Goal: Information Seeking & Learning: Learn about a topic

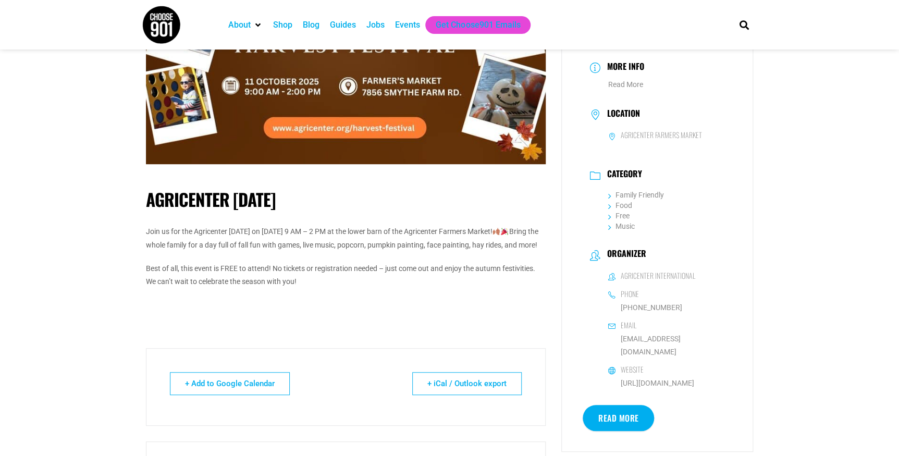
scroll to position [132, 0]
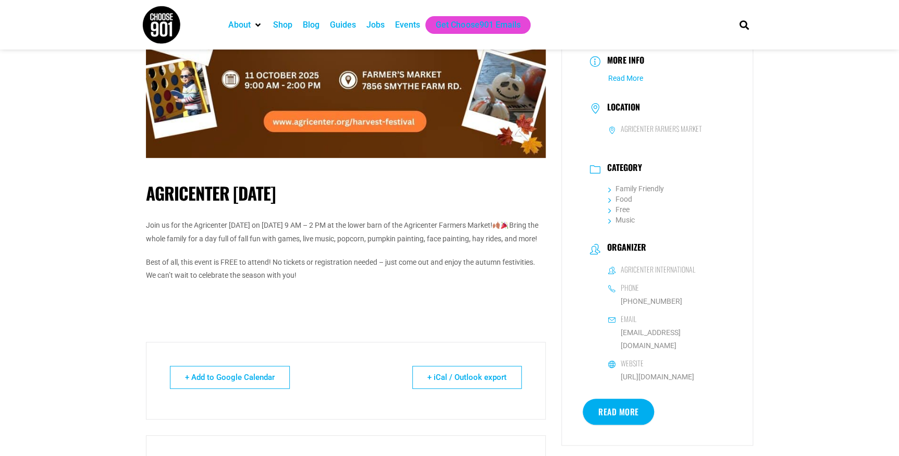
click at [619, 78] on link "Read More" at bounding box center [625, 78] width 35 height 8
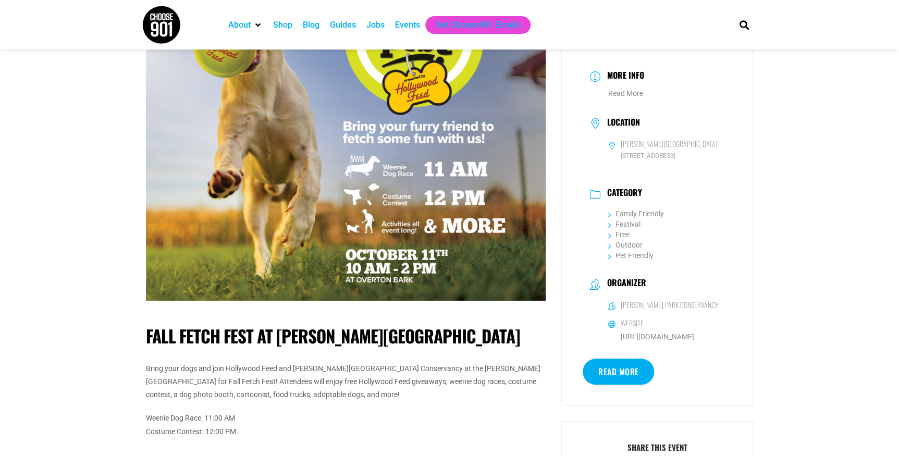
scroll to position [183, 0]
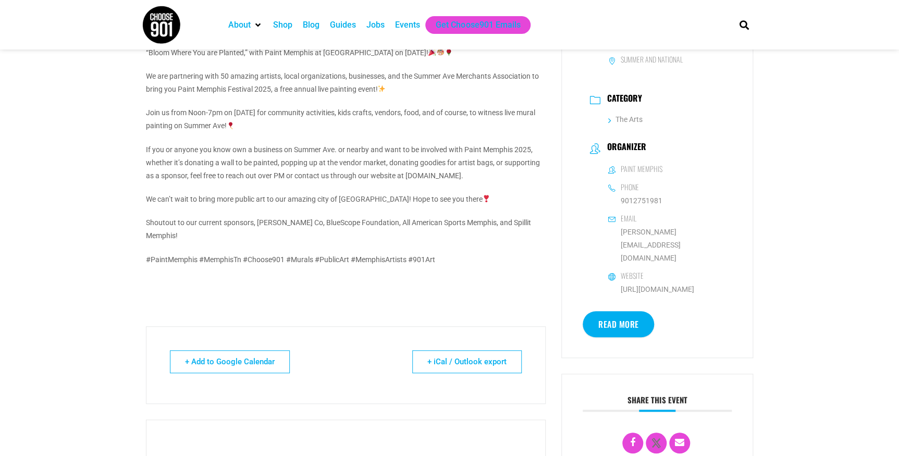
scroll to position [214, 0]
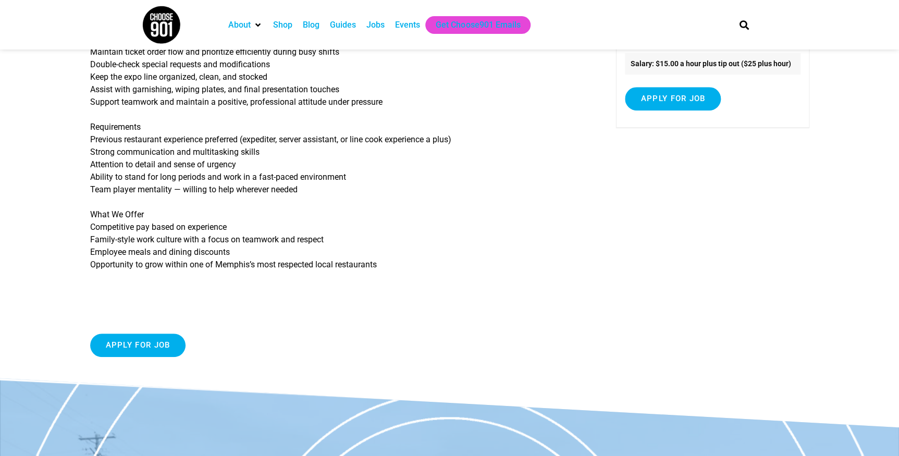
scroll to position [195, 0]
